Goal: Transaction & Acquisition: Purchase product/service

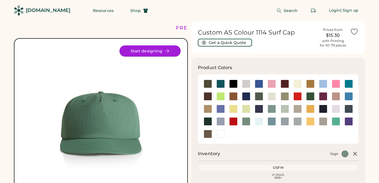
click at [172, 51] on button "Start designing" at bounding box center [149, 50] width 61 height 11
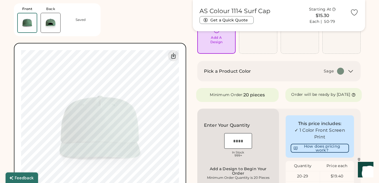
scroll to position [33, 0]
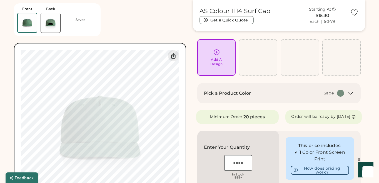
click at [351, 94] on icon at bounding box center [350, 93] width 7 height 7
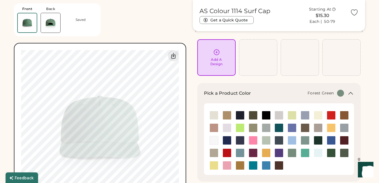
click at [330, 150] on img at bounding box center [331, 152] width 8 height 8
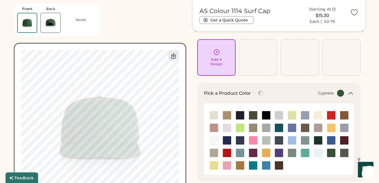
click at [343, 153] on img at bounding box center [344, 152] width 8 height 8
click at [329, 128] on img at bounding box center [331, 127] width 8 height 8
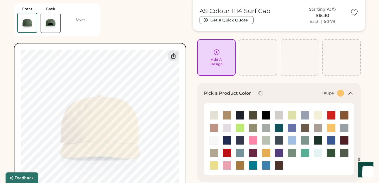
click at [320, 128] on img at bounding box center [318, 127] width 8 height 8
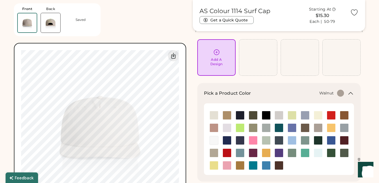
click at [310, 128] on div at bounding box center [304, 127] width 13 height 9
click at [279, 128] on img at bounding box center [279, 127] width 8 height 8
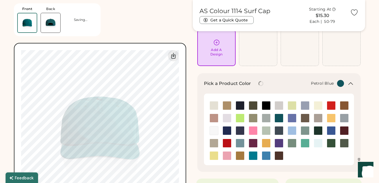
scroll to position [44, 0]
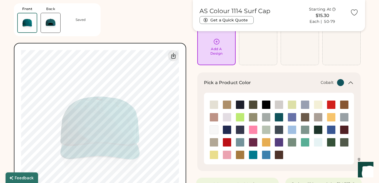
click at [225, 131] on img at bounding box center [227, 129] width 8 height 8
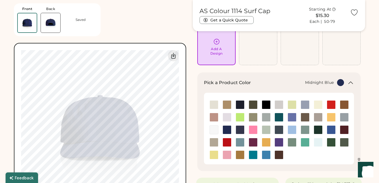
click at [237, 130] on img at bounding box center [240, 129] width 8 height 8
click at [318, 129] on img at bounding box center [318, 129] width 8 height 8
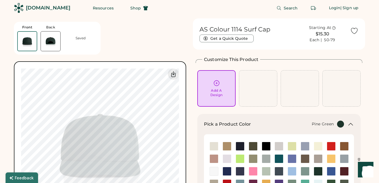
scroll to position [0, 0]
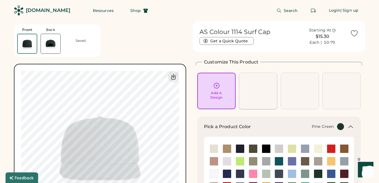
click at [250, 89] on div at bounding box center [258, 91] width 38 height 36
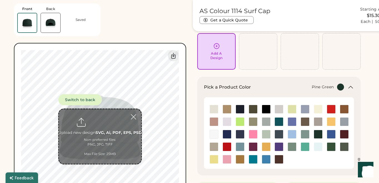
scroll to position [44, 0]
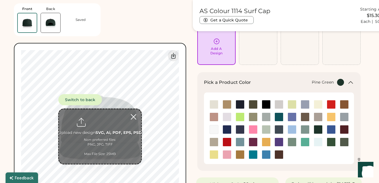
click at [134, 116] on div at bounding box center [134, 117] width 10 height 10
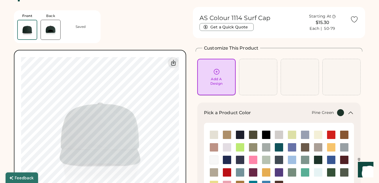
scroll to position [0, 0]
